Goal: Information Seeking & Learning: Find specific fact

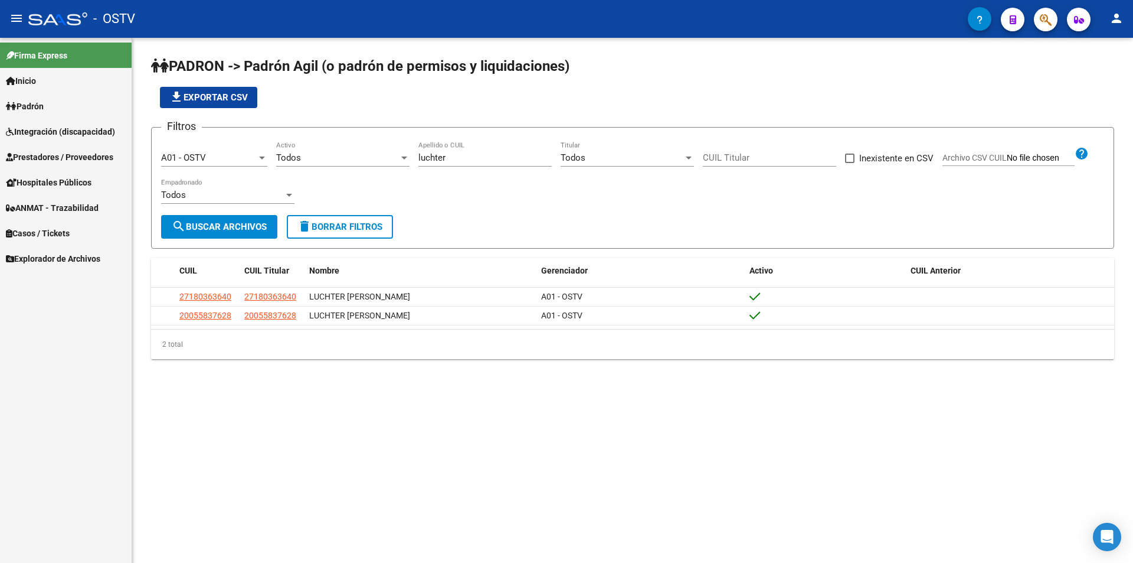
drag, startPoint x: 449, startPoint y: 155, endPoint x: 357, endPoint y: 159, distance: 92.2
click at [357, 159] on div "Filtros A01 - OSTV Seleccionar Gerenciador Todos Activo luchter Apellido o CUIL…" at bounding box center [632, 176] width 943 height 78
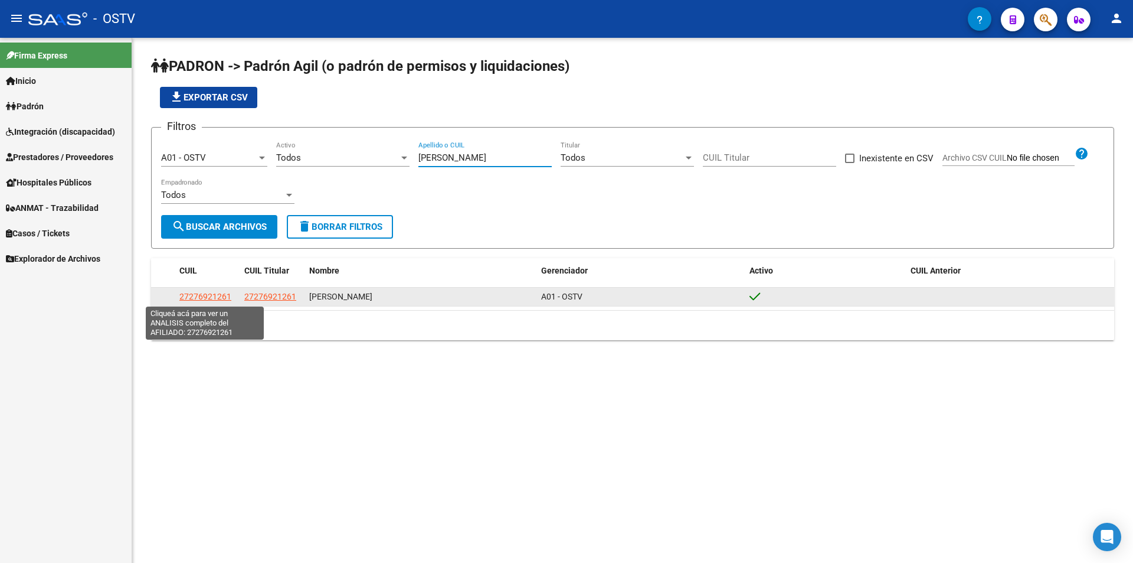
type input "[PERSON_NAME]"
click at [195, 294] on span "27276921261" at bounding box center [205, 296] width 52 height 9
type textarea "27276921261"
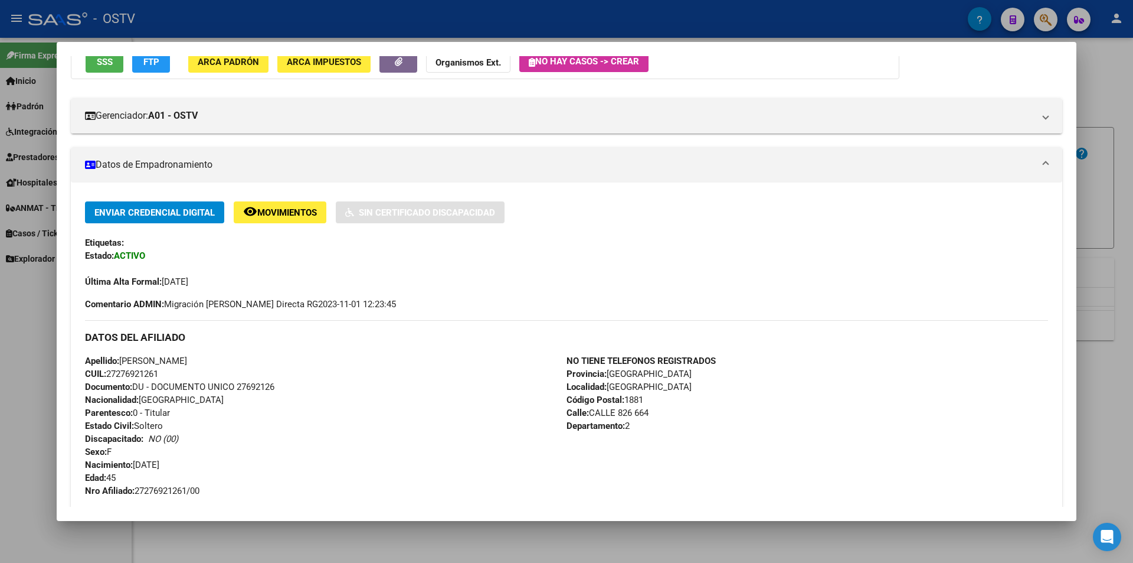
scroll to position [236, 0]
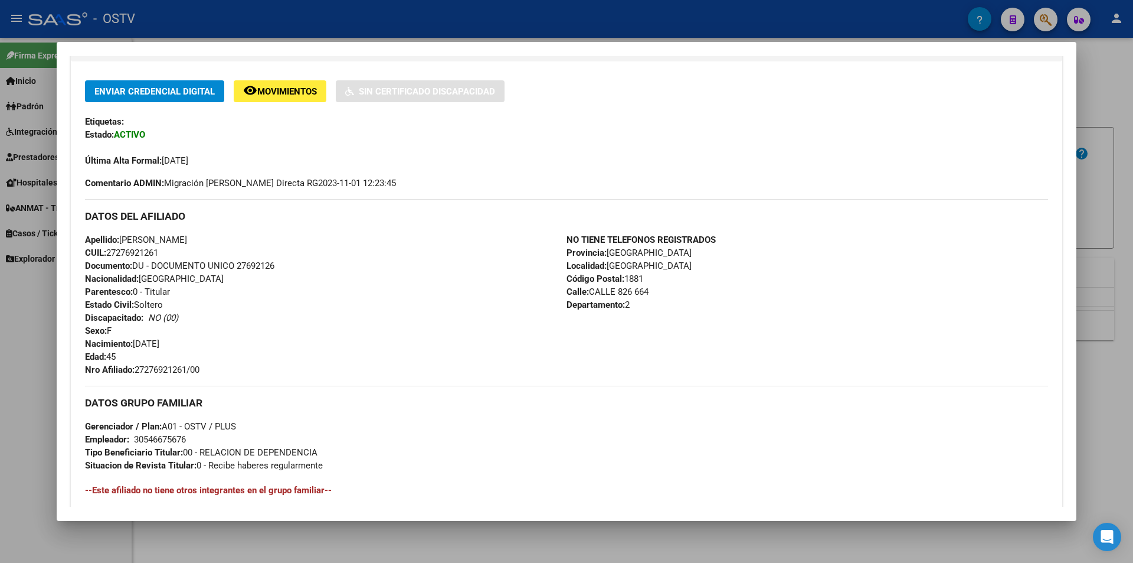
drag, startPoint x: 139, startPoint y: 370, endPoint x: 215, endPoint y: 370, distance: 76.2
click at [215, 370] on div "Apellido: [PERSON_NAME]: 27276921261 Documento: DU - DOCUMENTO UNICO 27692126 N…" at bounding box center [326, 304] width 482 height 143
copy span "27276921261/00"
click at [280, 3] on div at bounding box center [566, 281] width 1133 height 563
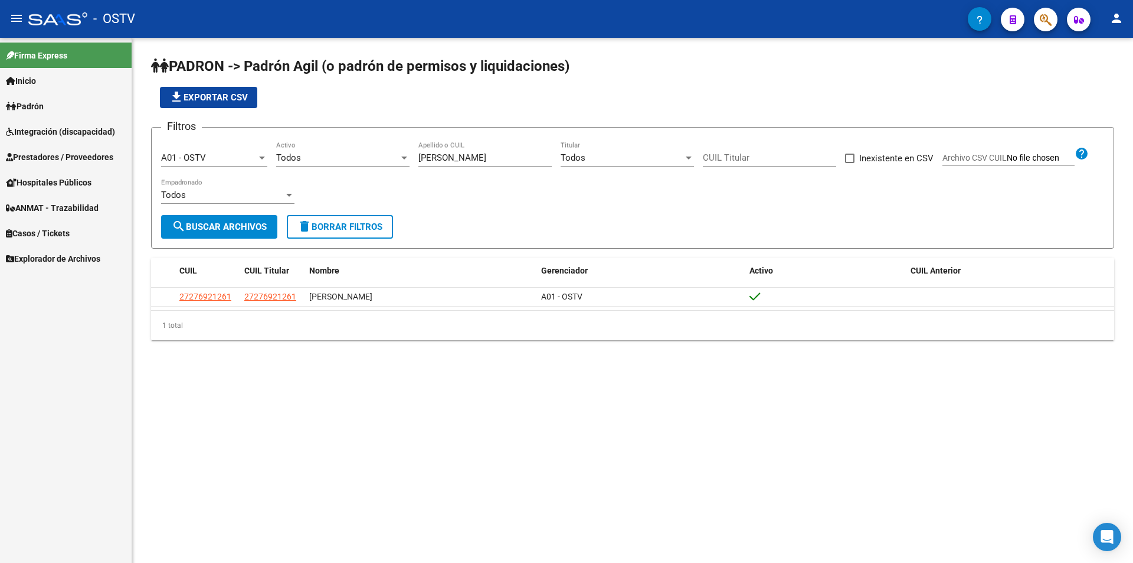
click at [421, 114] on app-list-header "PADRON -> Padrón Agil ([PERSON_NAME] de permisos y liquidaciones) file_download…" at bounding box center [632, 153] width 963 height 192
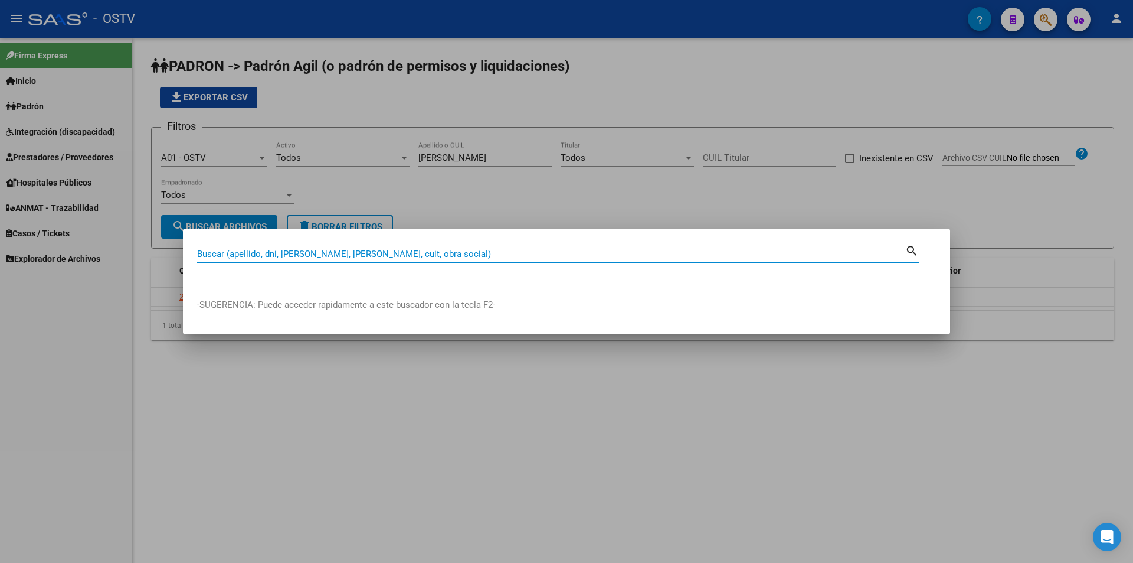
paste input "56794534"
type input "56794534"
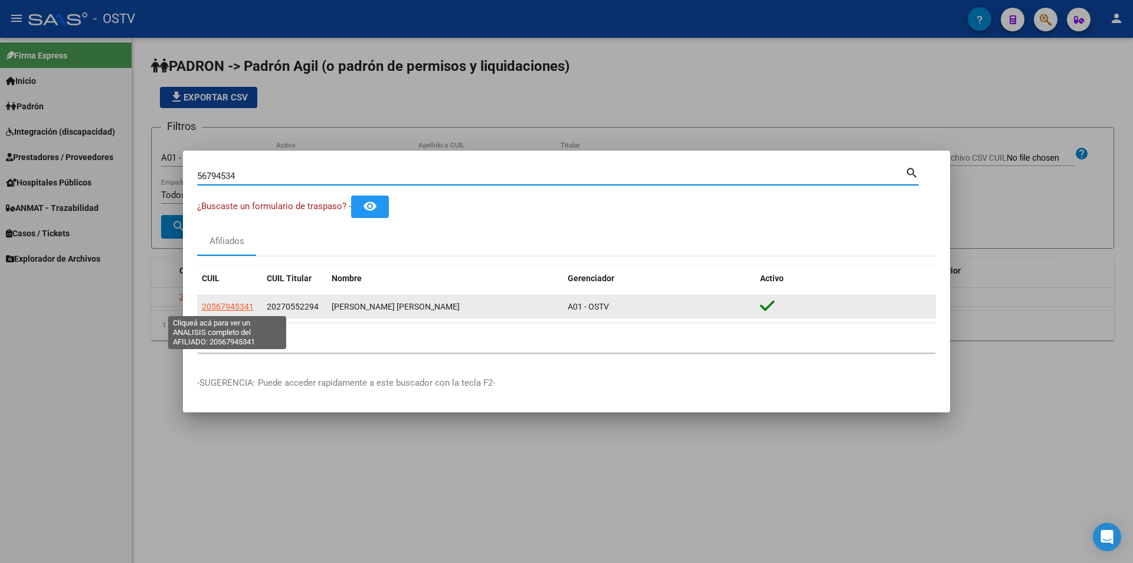
click at [247, 302] on span "20567945341" at bounding box center [228, 306] width 52 height 9
type textarea "20567945341"
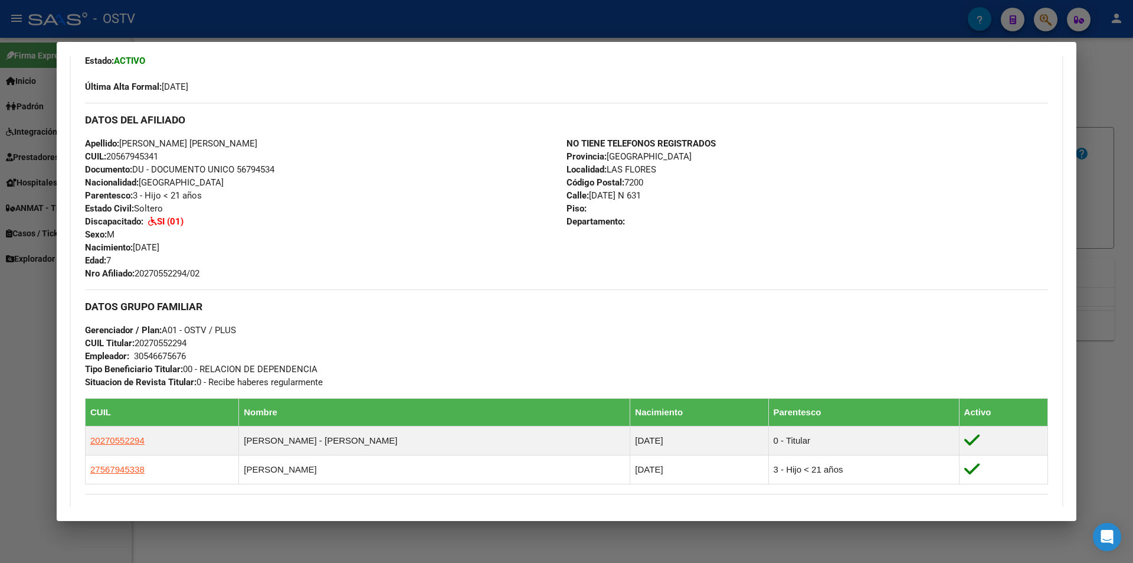
scroll to position [198, 0]
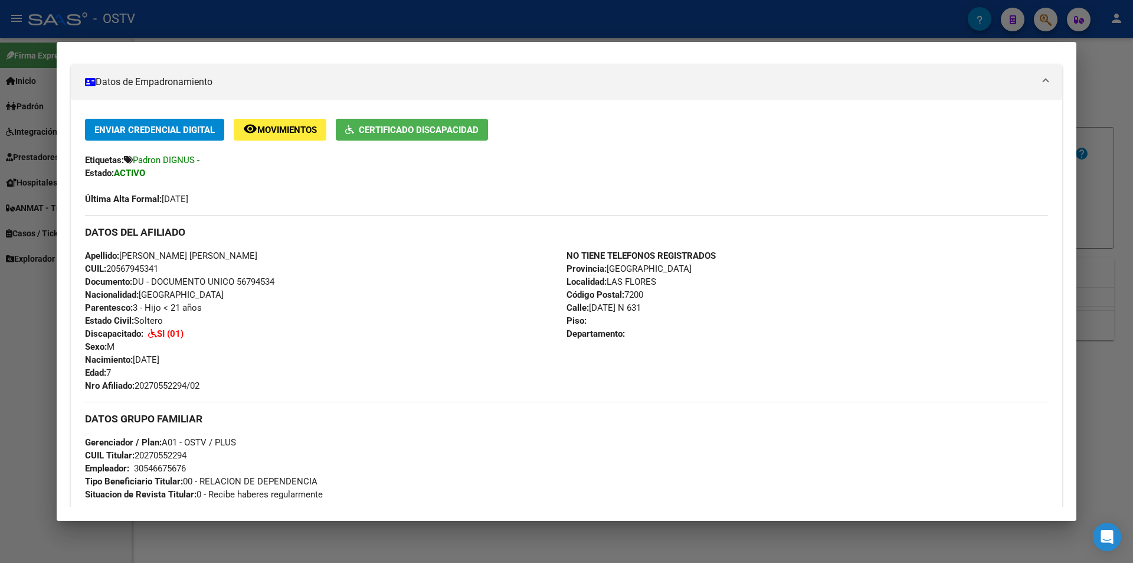
click at [257, 32] on div at bounding box center [566, 281] width 1133 height 563
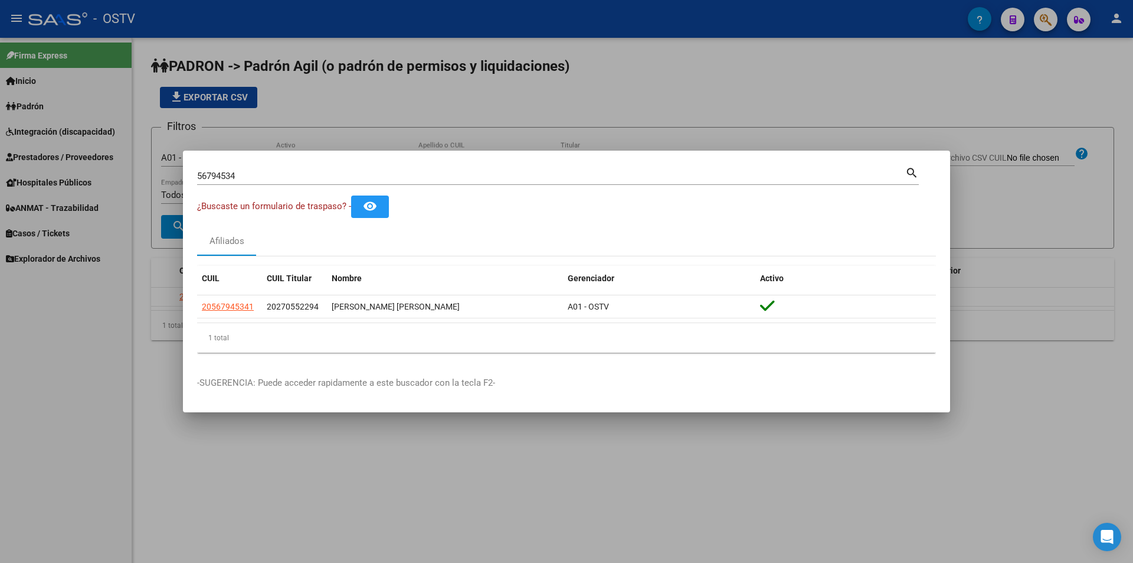
click at [550, 125] on div at bounding box center [566, 281] width 1133 height 563
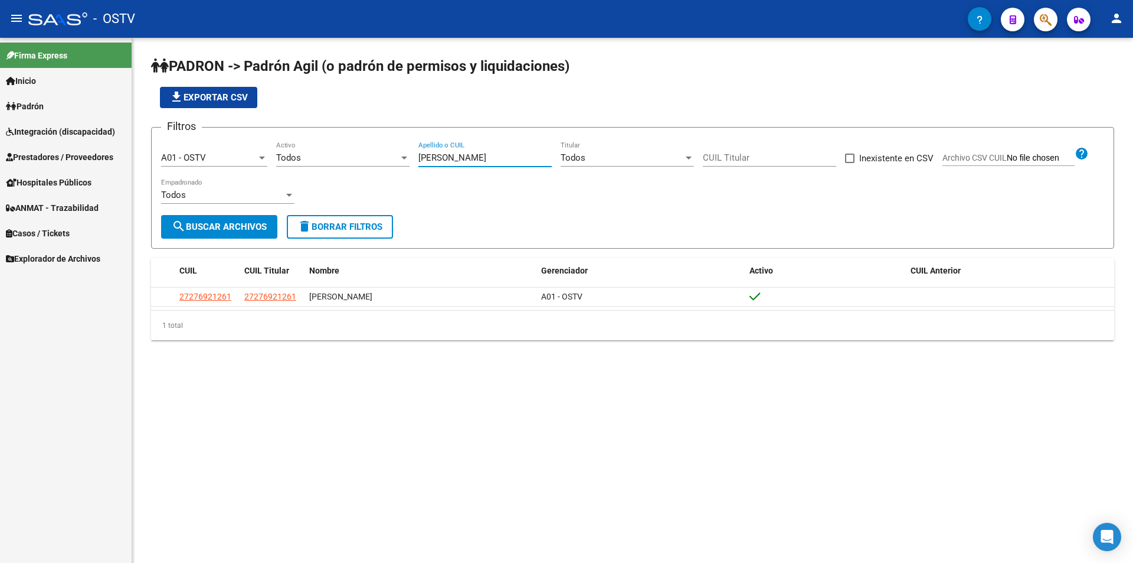
drag, startPoint x: 462, startPoint y: 158, endPoint x: 390, endPoint y: 155, distance: 72.1
click at [406, 155] on div "Filtros A01 - OSTV Seleccionar Gerenciador Todos Activo [PERSON_NAME] Apellido …" at bounding box center [632, 176] width 943 height 78
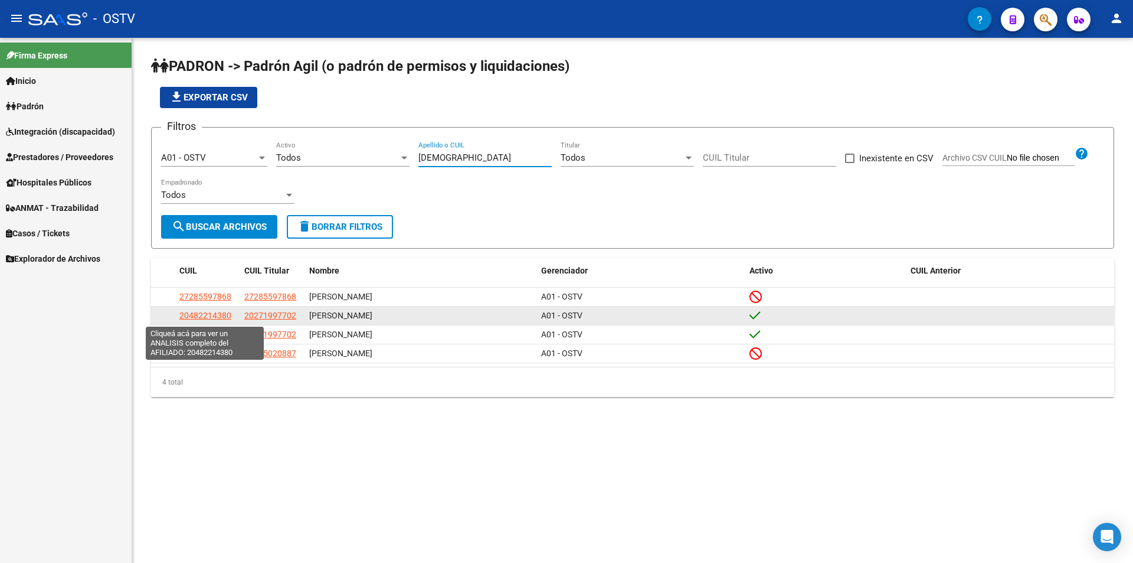
type input "[DEMOGRAPHIC_DATA]"
click at [214, 319] on span "20482214380" at bounding box center [205, 315] width 52 height 9
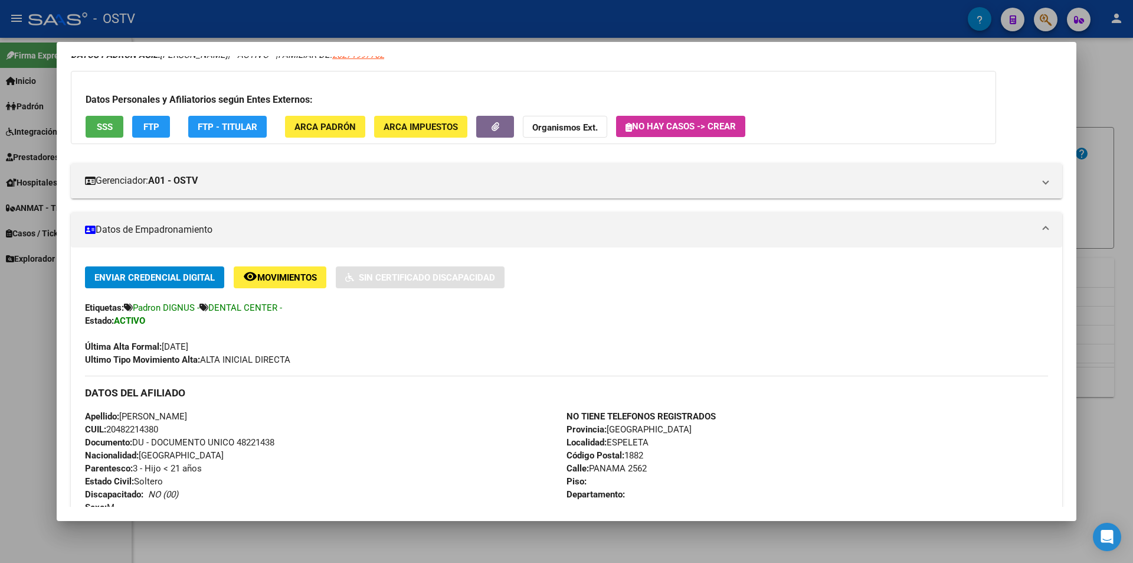
scroll to position [118, 0]
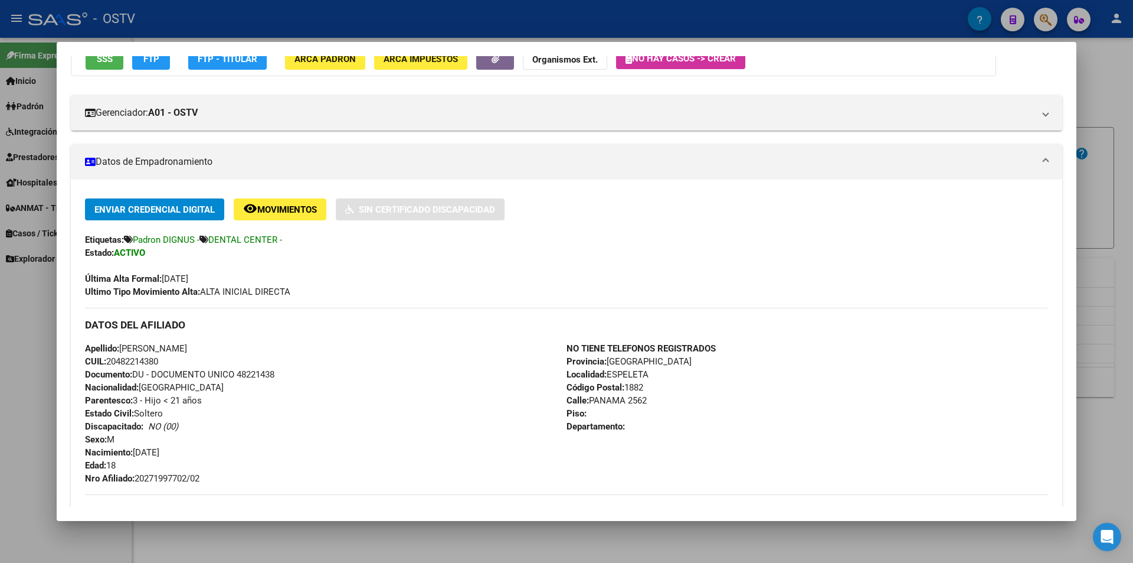
click at [637, 375] on span "Localidad: [PERSON_NAME]" at bounding box center [608, 374] width 82 height 11
copy span "ESPELETA"
click at [559, 274] on div "Última Alta Formal: [DATE]" at bounding box center [566, 272] width 963 height 26
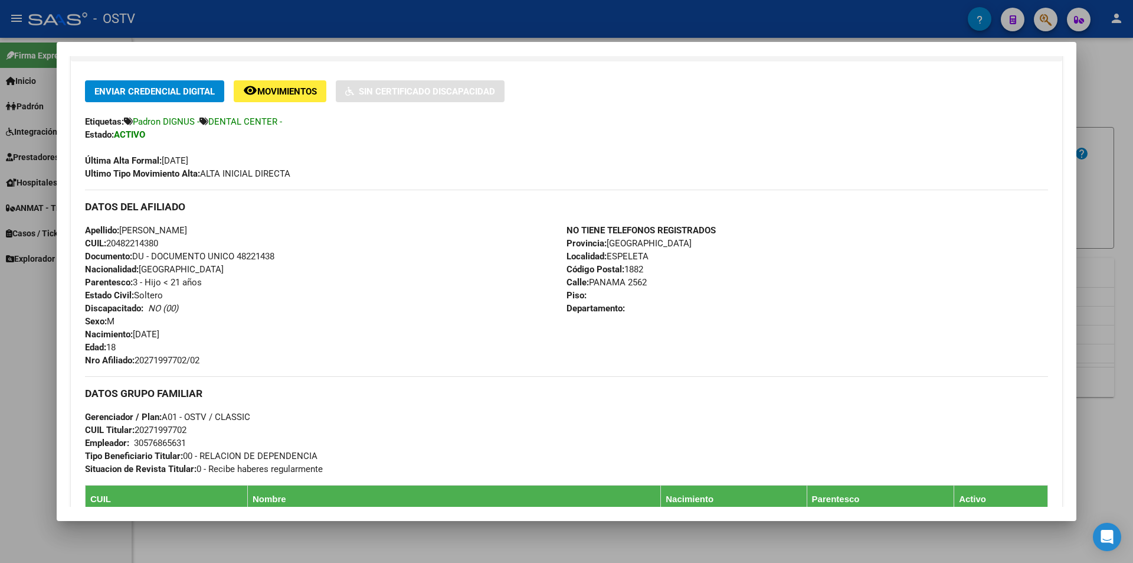
scroll to position [472, 0]
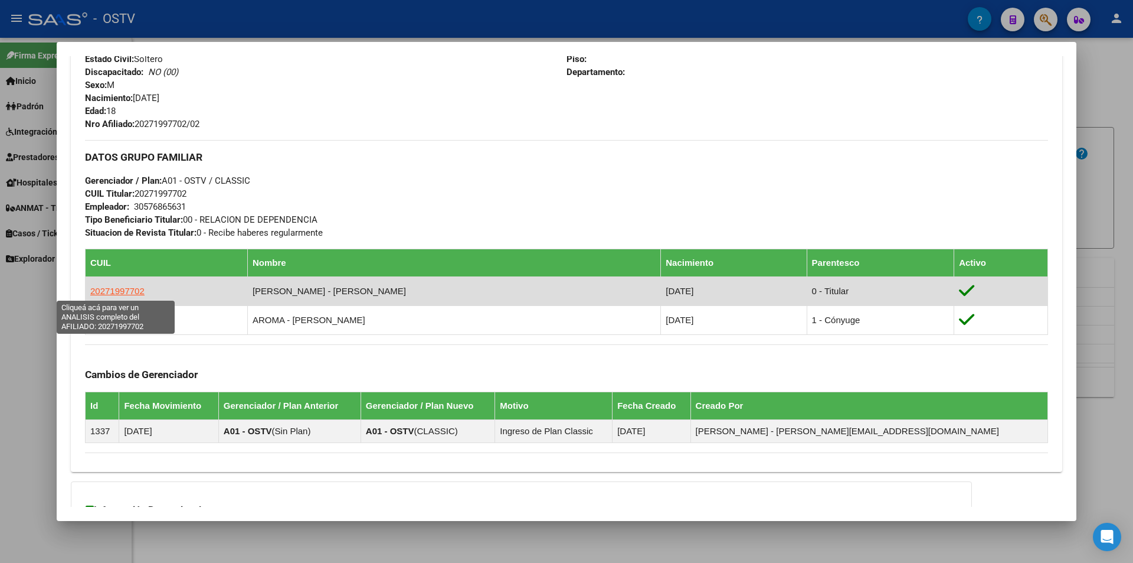
click at [128, 293] on span "20271997702" at bounding box center [117, 291] width 54 height 10
type textarea "20271997702"
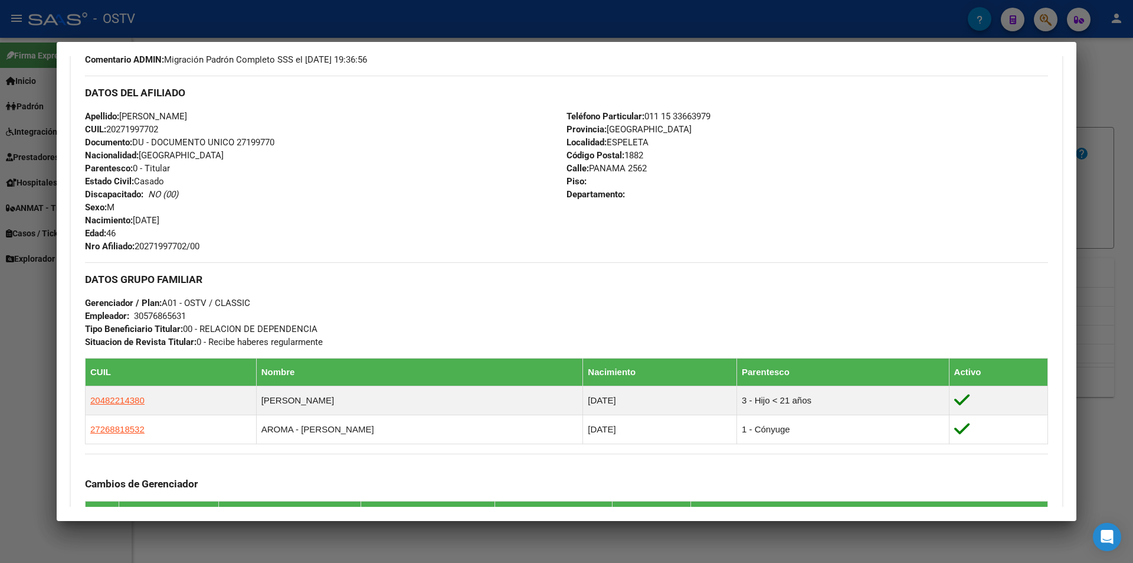
scroll to position [589, 0]
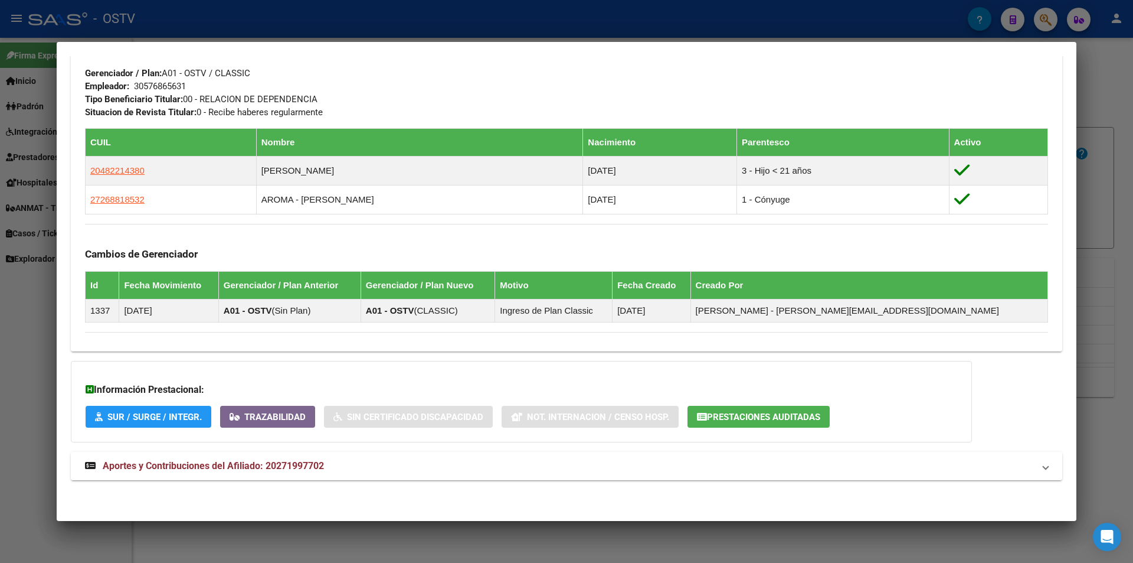
click at [119, 461] on span "Aportes y Contribuciones del Afiliado: 20271997702" at bounding box center [213, 465] width 221 height 11
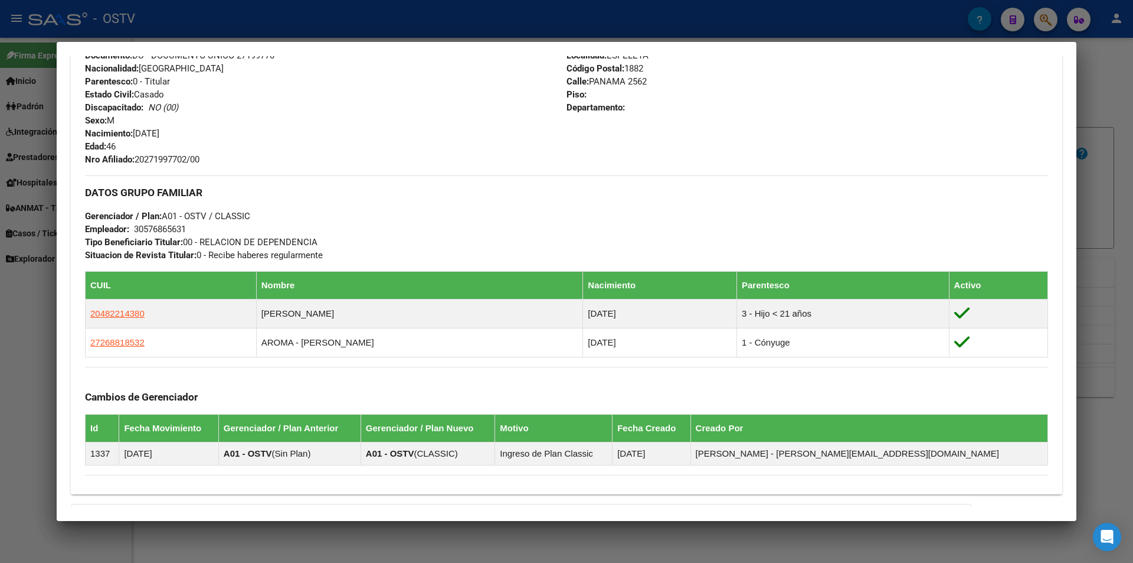
scroll to position [294, 0]
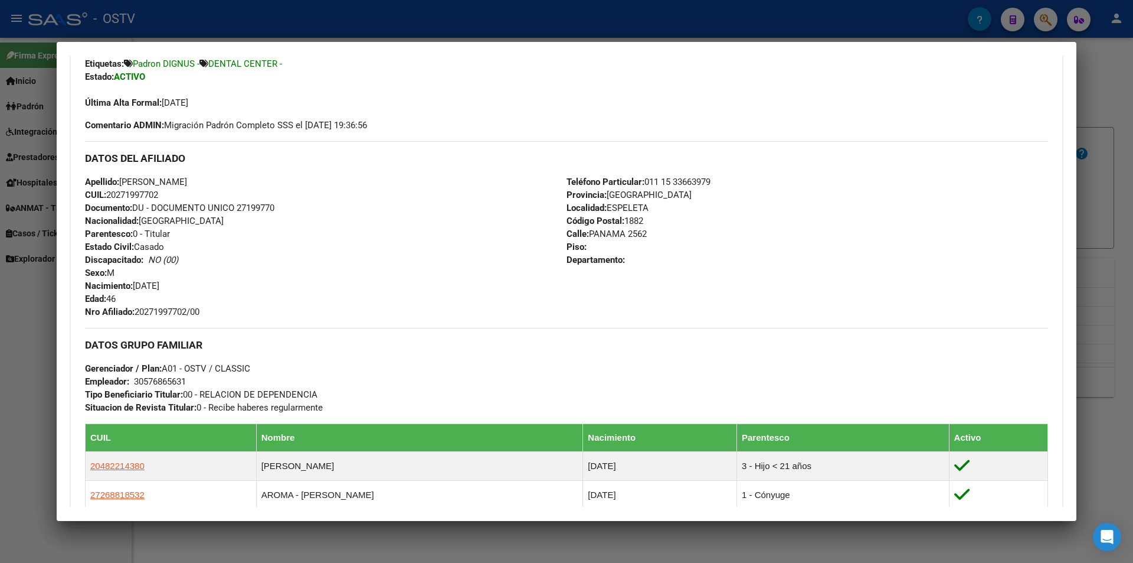
click at [493, 36] on div at bounding box center [566, 281] width 1133 height 563
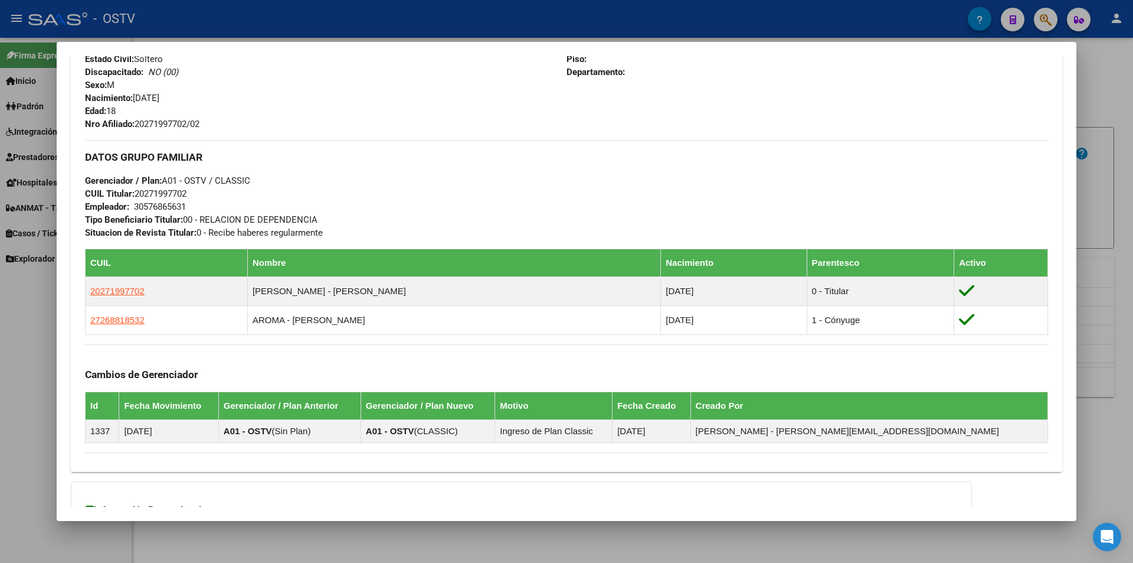
click at [497, 24] on div at bounding box center [566, 281] width 1133 height 563
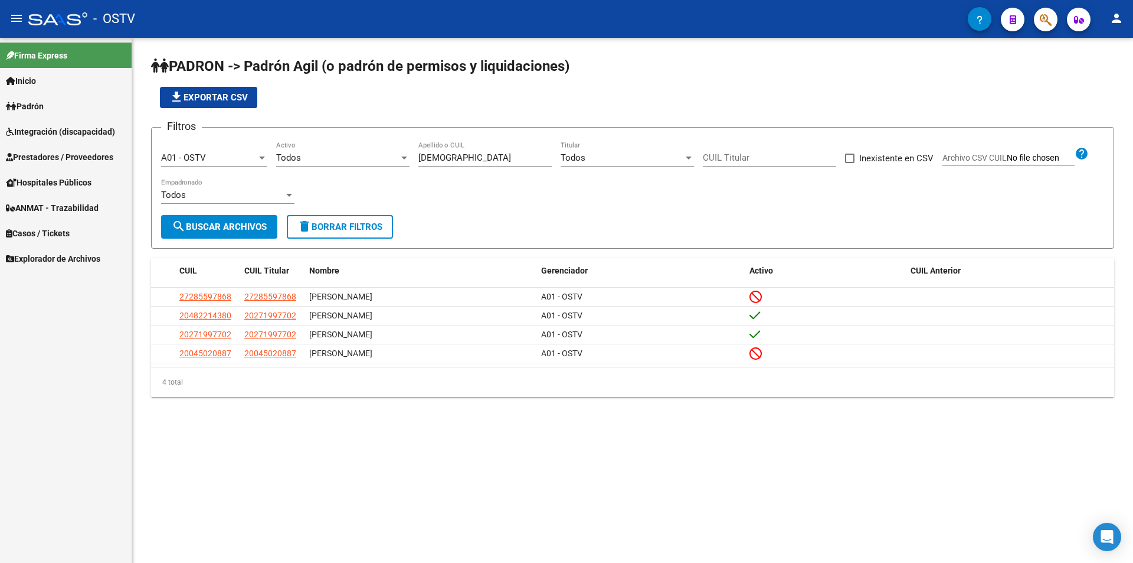
click at [486, 106] on div "file_download Exportar CSV" at bounding box center [632, 97] width 963 height 21
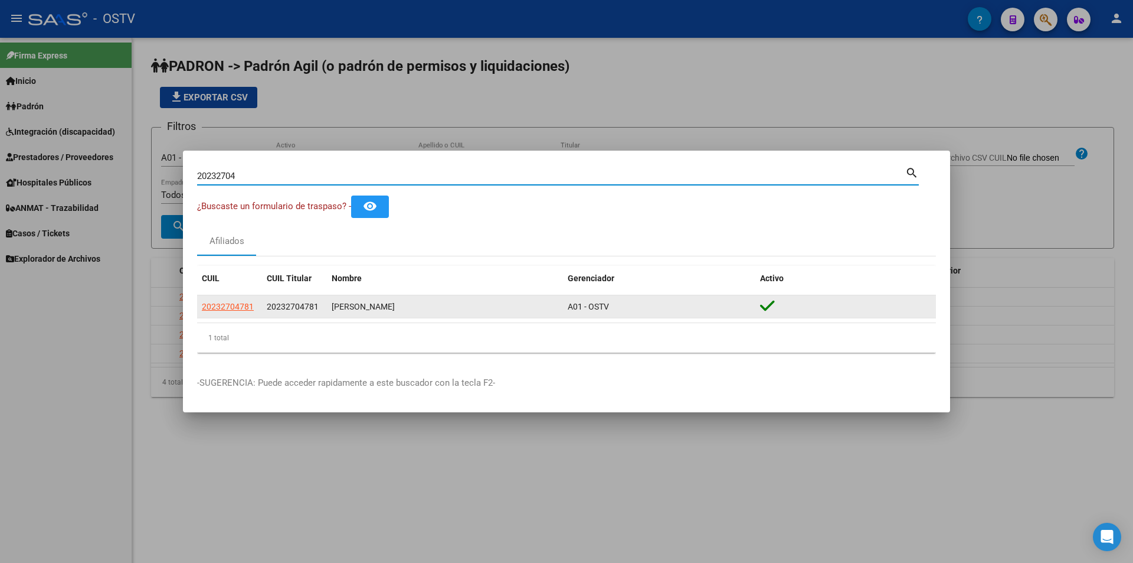
click at [349, 303] on div "[PERSON_NAME]" at bounding box center [445, 307] width 227 height 14
copy div "[PERSON_NAME]"
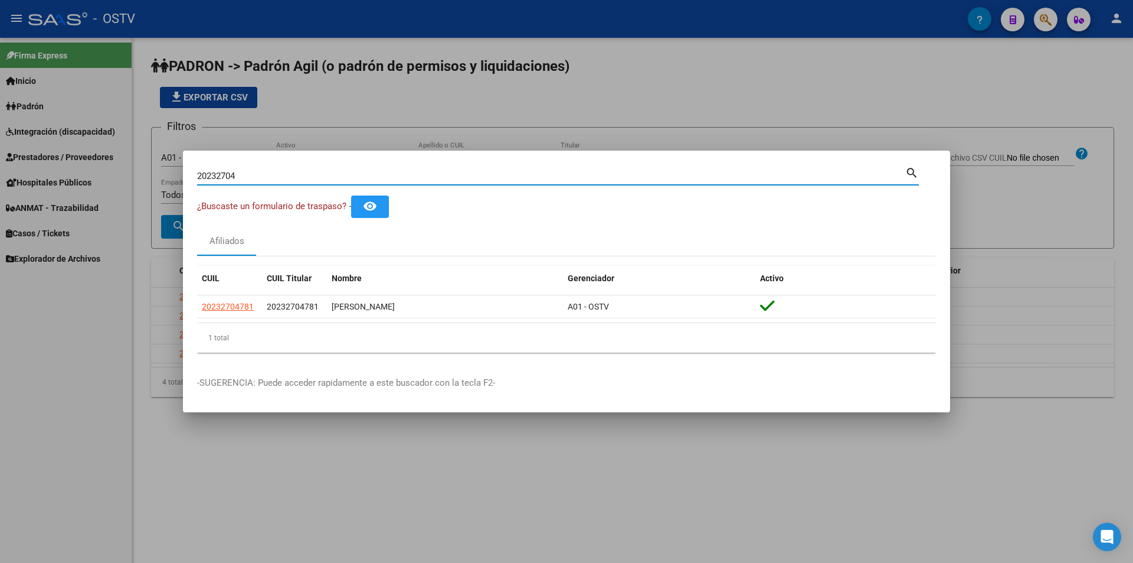
drag, startPoint x: 217, startPoint y: 174, endPoint x: 0, endPoint y: 186, distance: 217.0
click at [0, 185] on div "20232704 Buscar (apellido, dni, cuil, nro traspaso, cuit, obra social) search ¿…" at bounding box center [566, 281] width 1133 height 563
paste input "2.479.52"
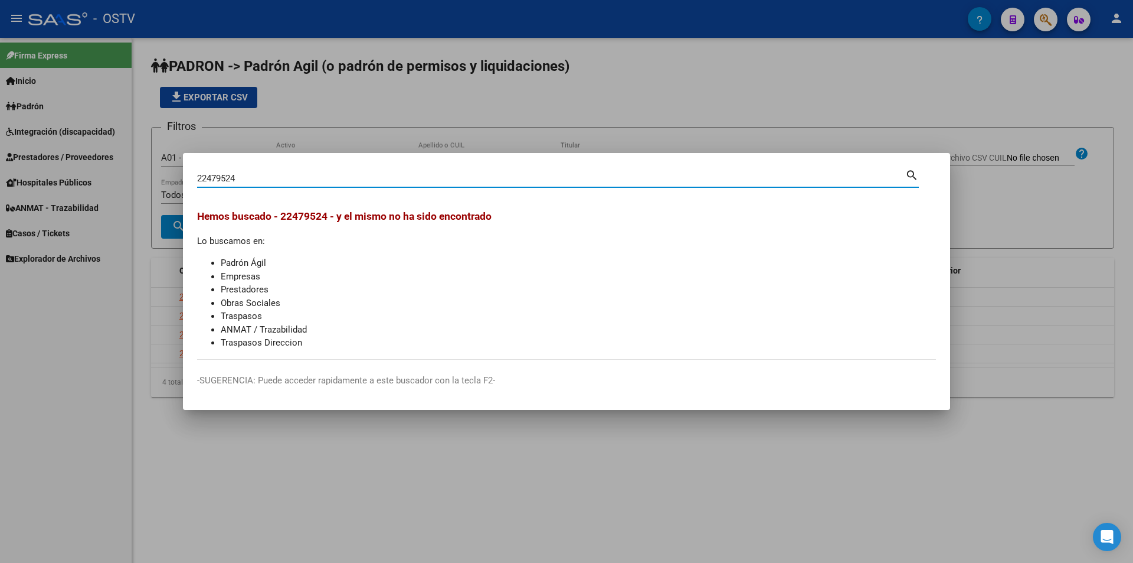
type input "22479524"
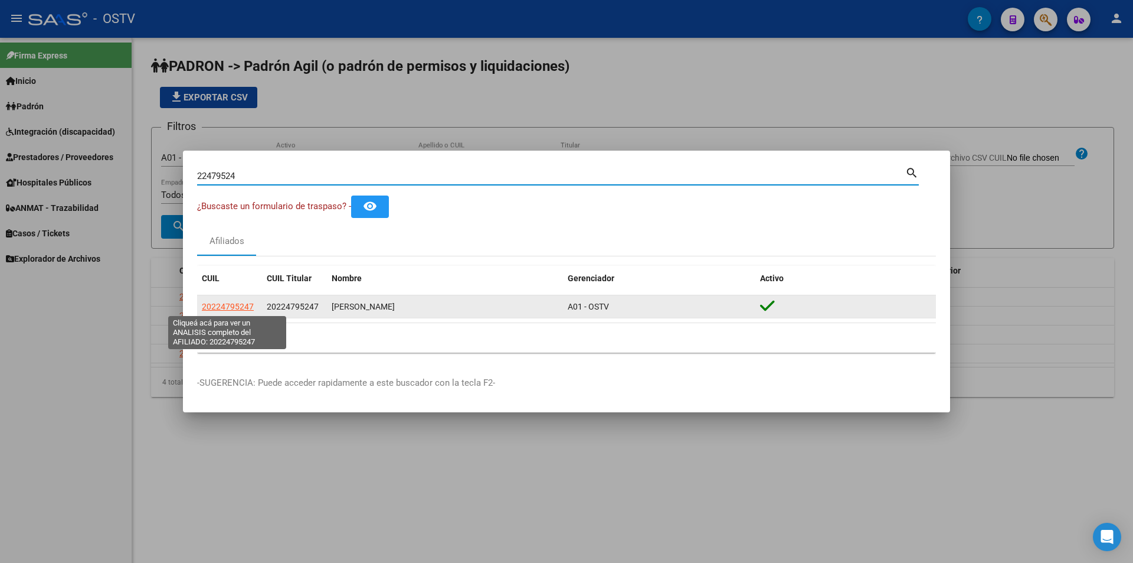
click at [210, 303] on span "20224795247" at bounding box center [228, 306] width 52 height 9
type textarea "20224795247"
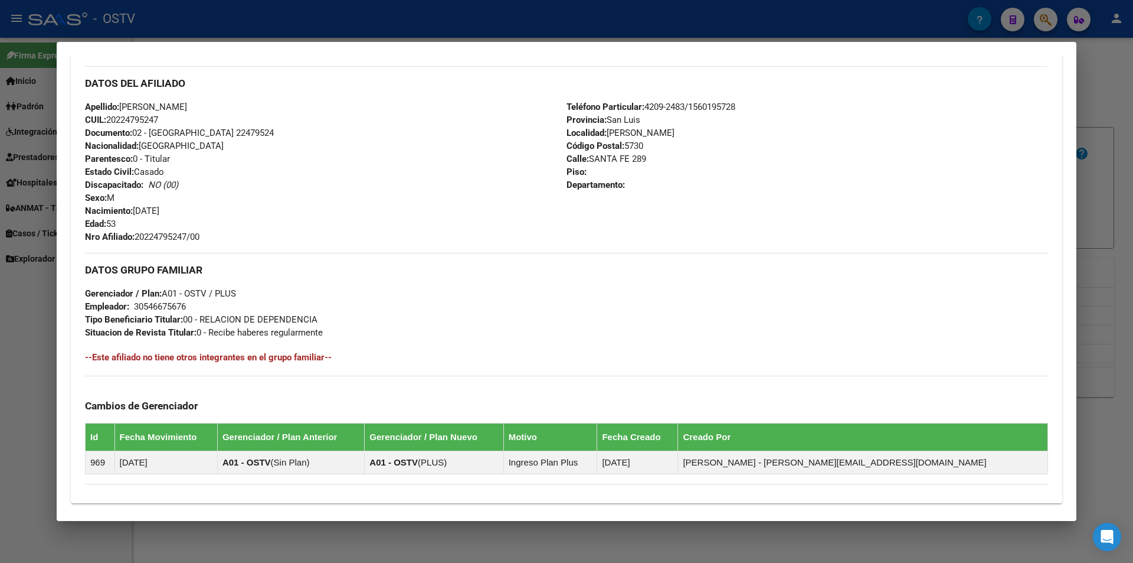
scroll to position [295, 0]
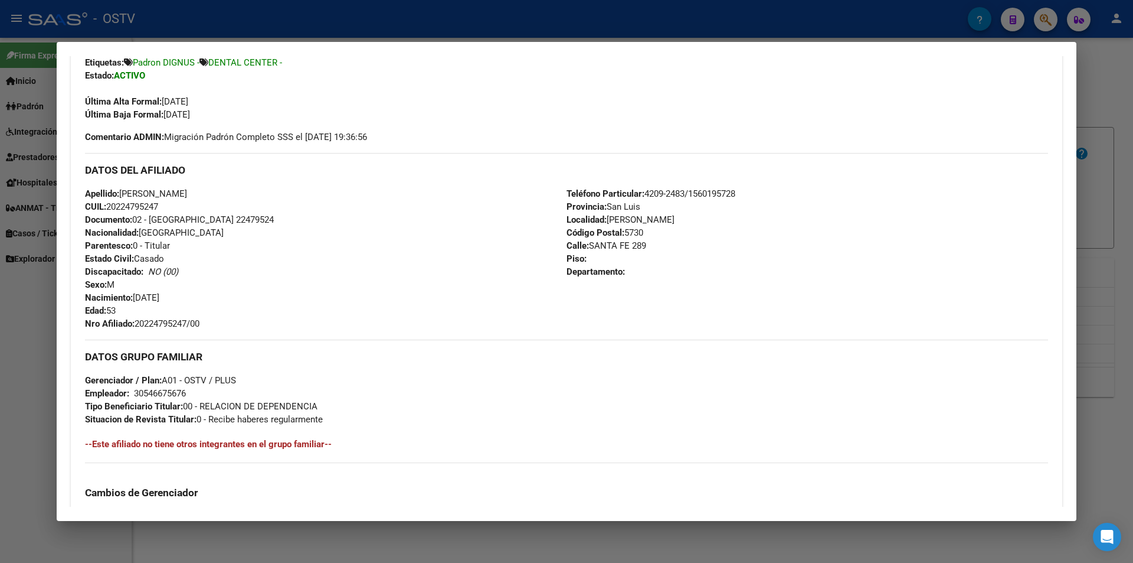
drag, startPoint x: 123, startPoint y: 195, endPoint x: 213, endPoint y: 197, distance: 89.7
click at [187, 197] on span "Apellido: [PERSON_NAME]" at bounding box center [136, 193] width 102 height 11
copy span "[PERSON_NAME]"
